Goal: Task Accomplishment & Management: Manage account settings

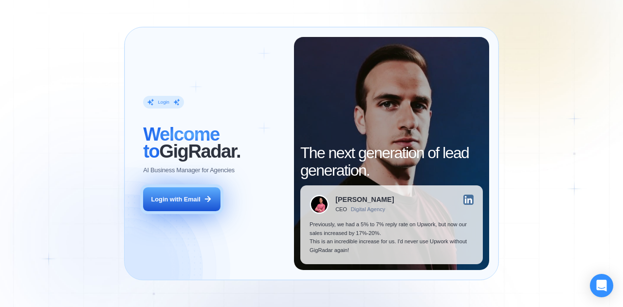
click at [188, 202] on div "Login with Email" at bounding box center [175, 199] width 49 height 9
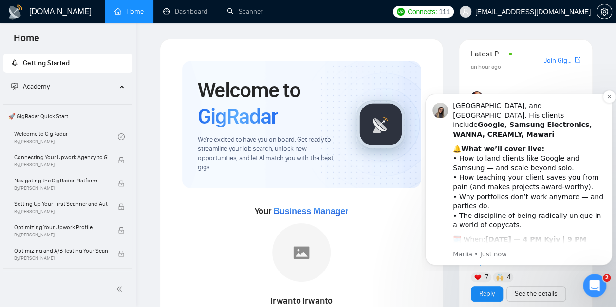
scroll to position [218, 0]
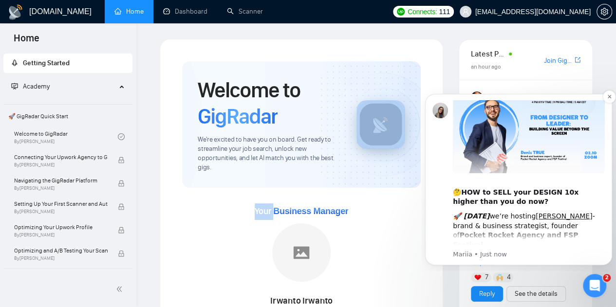
scroll to position [0, 0]
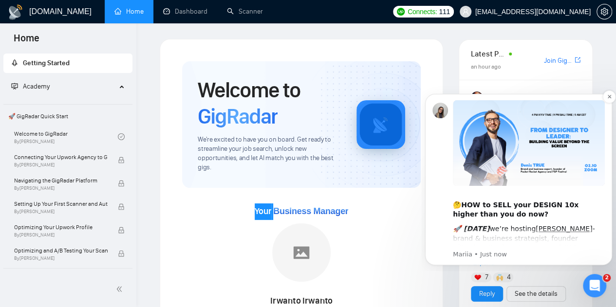
click at [510, 217] on div "🤔 HOW to SELL your DESIGN 10x higher than you do now?" at bounding box center [529, 205] width 152 height 29
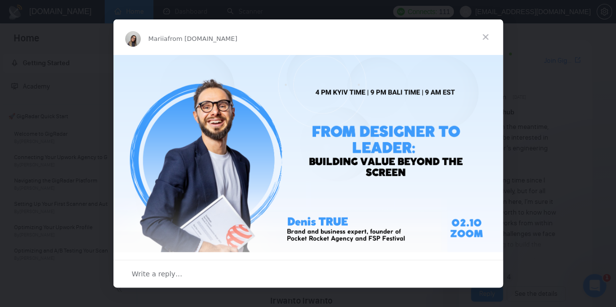
click at [482, 39] on span "Close" at bounding box center [485, 36] width 35 height 35
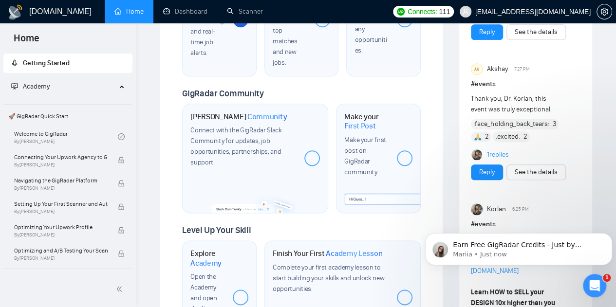
scroll to position [633, 0]
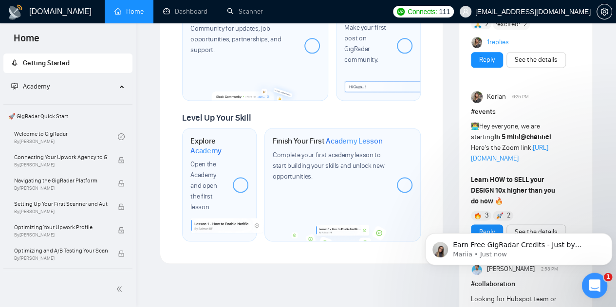
click at [590, 278] on icon "Open Intercom Messenger" at bounding box center [593, 285] width 16 height 16
click at [590, 278] on div "Open Intercom Messenger" at bounding box center [593, 284] width 32 height 32
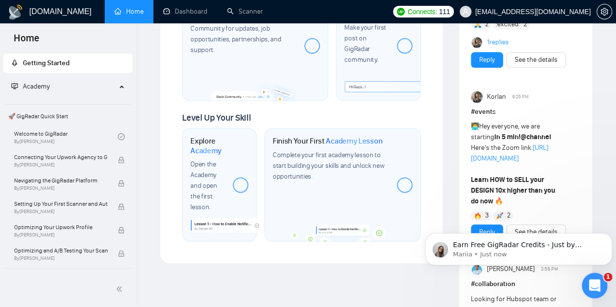
scroll to position [0, 0]
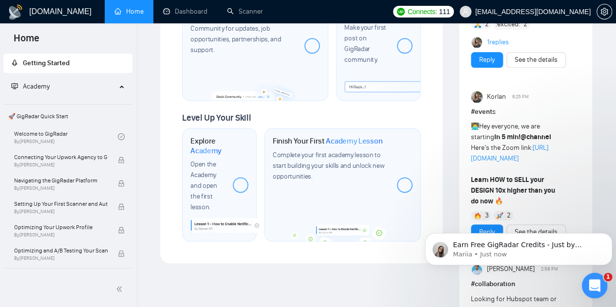
click at [590, 277] on icon "Open Intercom Messenger" at bounding box center [593, 285] width 16 height 16
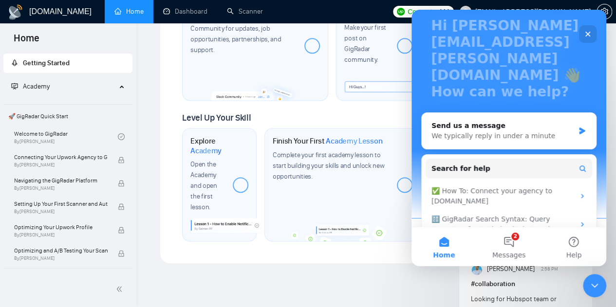
scroll to position [111, 0]
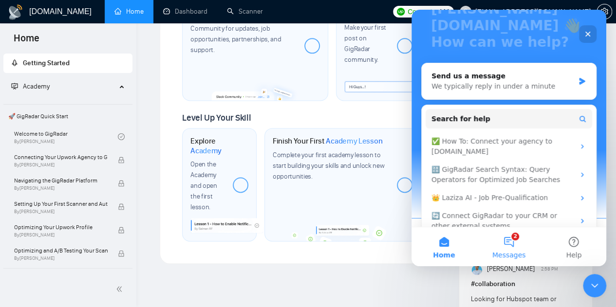
click at [514, 241] on button "2 Messages" at bounding box center [508, 246] width 65 height 39
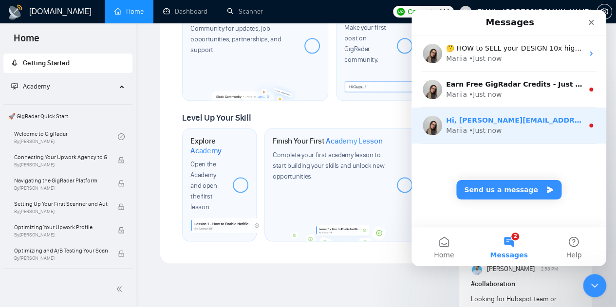
click at [509, 129] on div "Mariia • Just now" at bounding box center [514, 131] width 137 height 10
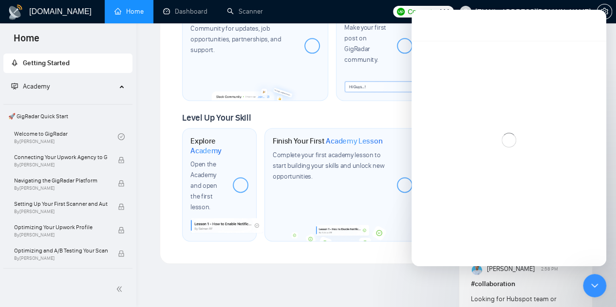
click at [509, 129] on div "Intercom messenger" at bounding box center [508, 140] width 195 height 199
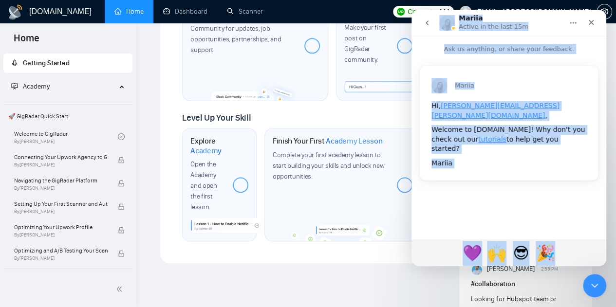
click at [501, 167] on div "[PERSON_NAME], [PERSON_NAME][EMAIL_ADDRESS][PERSON_NAME][DOMAIN_NAME] , Welcome…" at bounding box center [508, 129] width 179 height 127
click at [579, 125] on div "Welcome to [DOMAIN_NAME]! Why don't you check out our tutorials to help get you…" at bounding box center [508, 139] width 155 height 29
click at [473, 125] on div "Welcome to [DOMAIN_NAME]! Why don't you check out our tutorials to help get you…" at bounding box center [508, 139] width 155 height 29
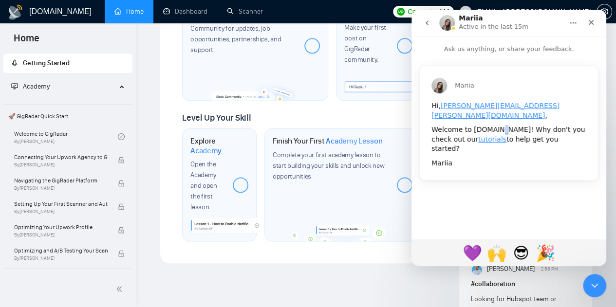
drag, startPoint x: 495, startPoint y: 122, endPoint x: 511, endPoint y: 122, distance: 16.1
click at [507, 125] on div "Welcome to [DOMAIN_NAME]! Why don't you check out our tutorials to help get you…" at bounding box center [508, 139] width 155 height 29
click at [549, 154] on div "Hi, [PERSON_NAME][EMAIL_ADDRESS][PERSON_NAME][DOMAIN_NAME] , Welcome to [DOMAIN…" at bounding box center [509, 140] width 178 height 79
click at [425, 19] on icon "go back" at bounding box center [427, 23] width 8 height 8
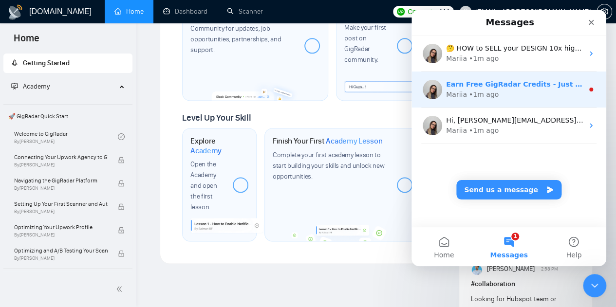
click at [497, 91] on div "Mariia • 1m ago" at bounding box center [514, 95] width 137 height 10
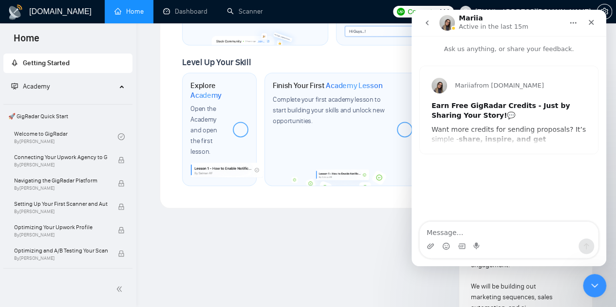
scroll to position [633, 0]
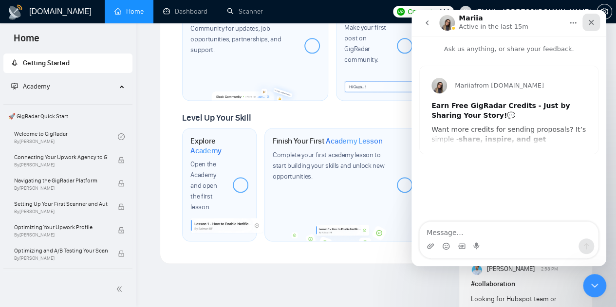
drag, startPoint x: 592, startPoint y: 22, endPoint x: 840, endPoint y: 243, distance: 332.4
click at [593, 22] on icon "Close" at bounding box center [591, 23] width 8 height 8
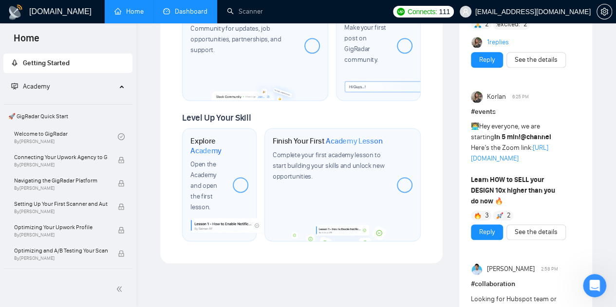
click at [205, 10] on link "Dashboard" at bounding box center [185, 11] width 44 height 8
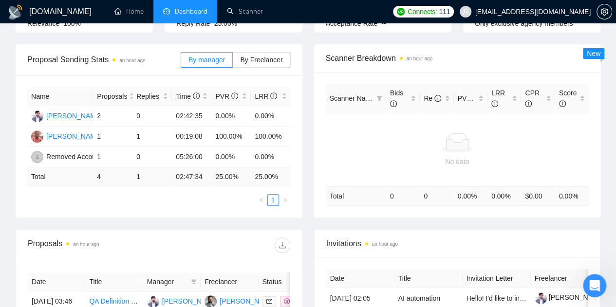
scroll to position [146, 0]
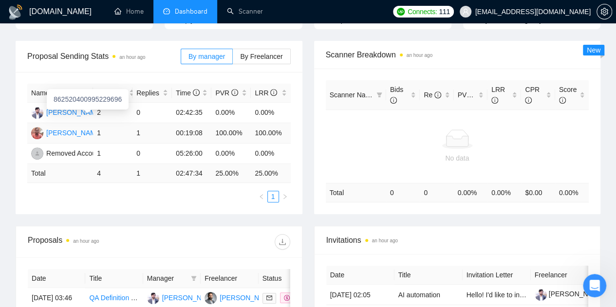
click at [81, 128] on div "[PERSON_NAME] [PERSON_NAME]" at bounding box center [103, 133] width 114 height 11
click at [87, 193] on div "Name Proposals Replies Time PVR LRR [PERSON_NAME] 2 0 02:42:35 0.00% 0.00% [PER…" at bounding box center [159, 143] width 287 height 142
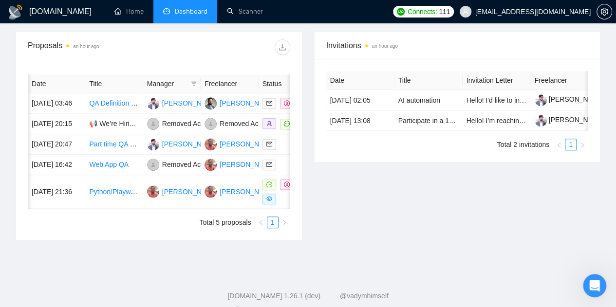
scroll to position [0, 78]
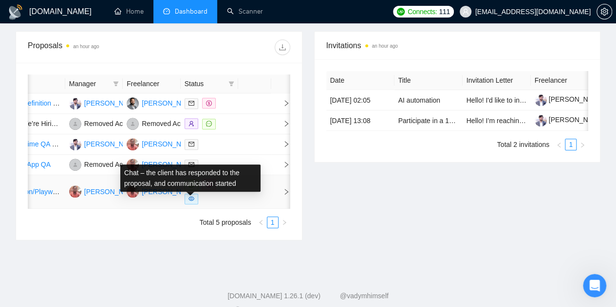
click at [193, 187] on icon "message" at bounding box center [191, 185] width 6 height 6
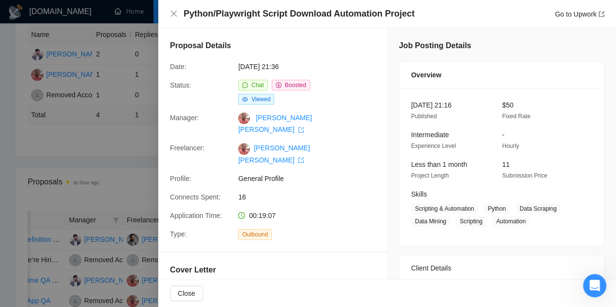
scroll to position [49, 0]
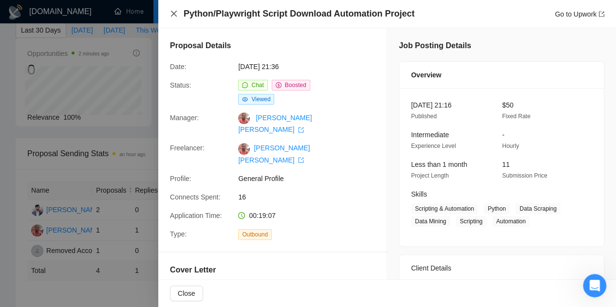
click at [175, 12] on icon "close" at bounding box center [174, 14] width 6 height 6
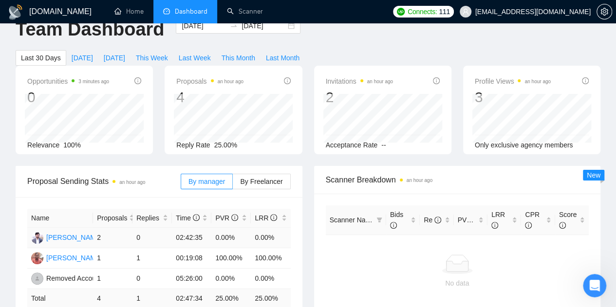
scroll to position [0, 0]
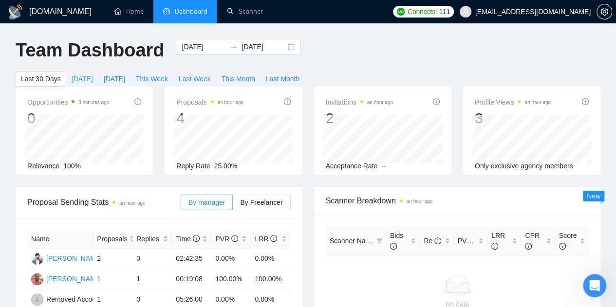
click at [93, 74] on span "[DATE]" at bounding box center [82, 79] width 21 height 11
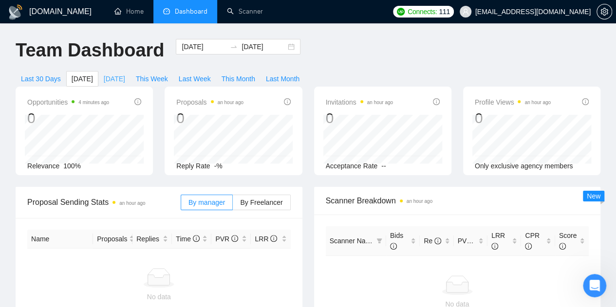
click at [125, 74] on span "[DATE]" at bounding box center [114, 79] width 21 height 11
type input "[DATE]"
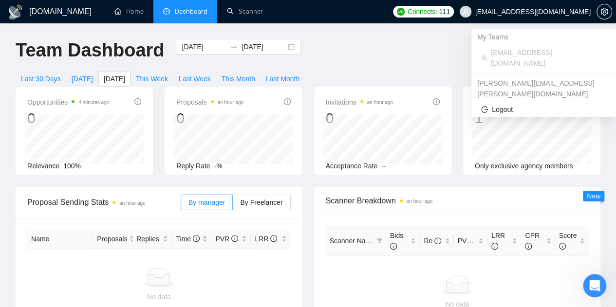
click at [522, 12] on span "[EMAIL_ADDRESS][DOMAIN_NAME]" at bounding box center [532, 12] width 115 height 0
